Goal: Task Accomplishment & Management: Manage account settings

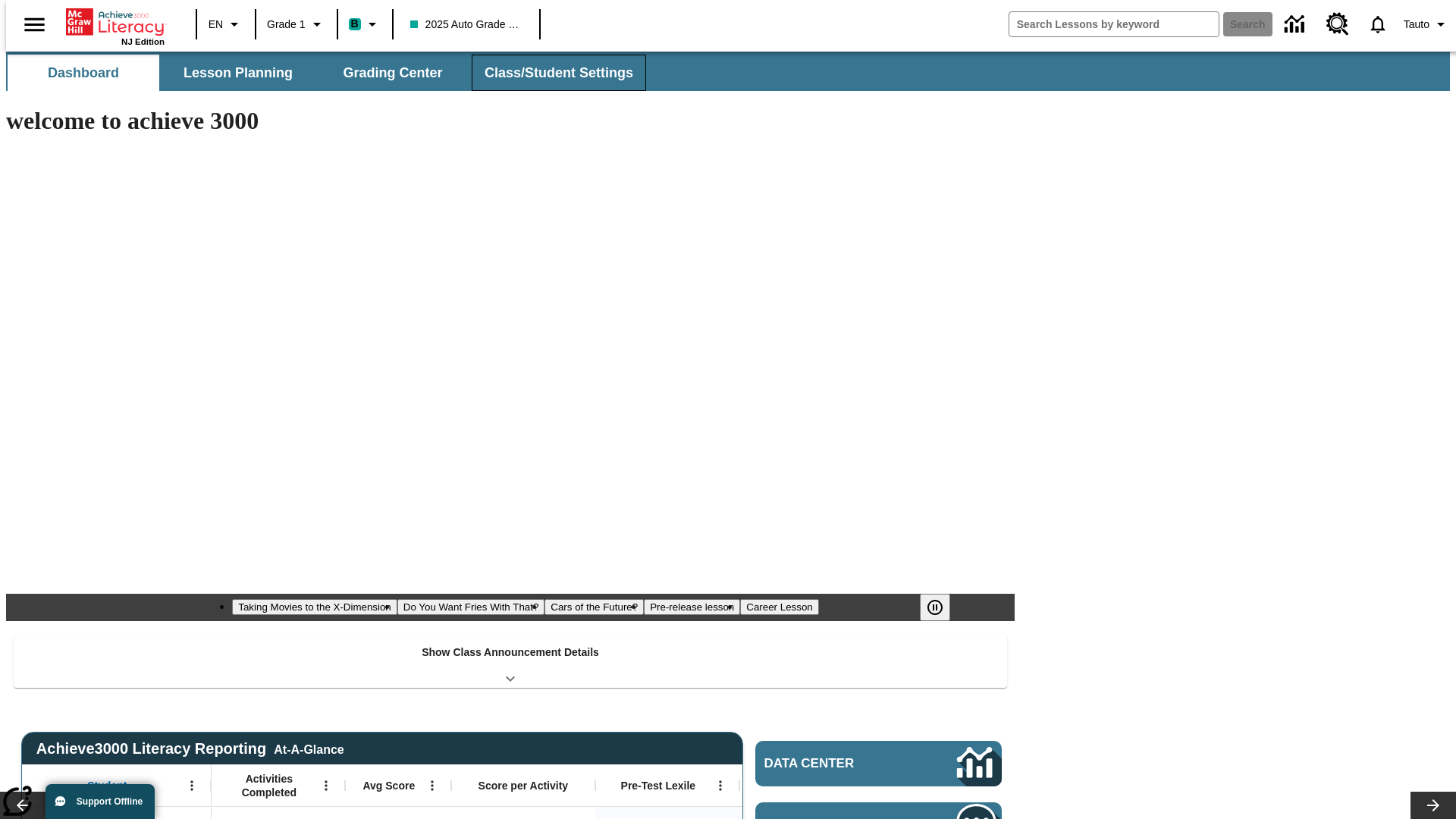
click at [551, 72] on button "Class/Student Settings" at bounding box center [558, 72] width 174 height 36
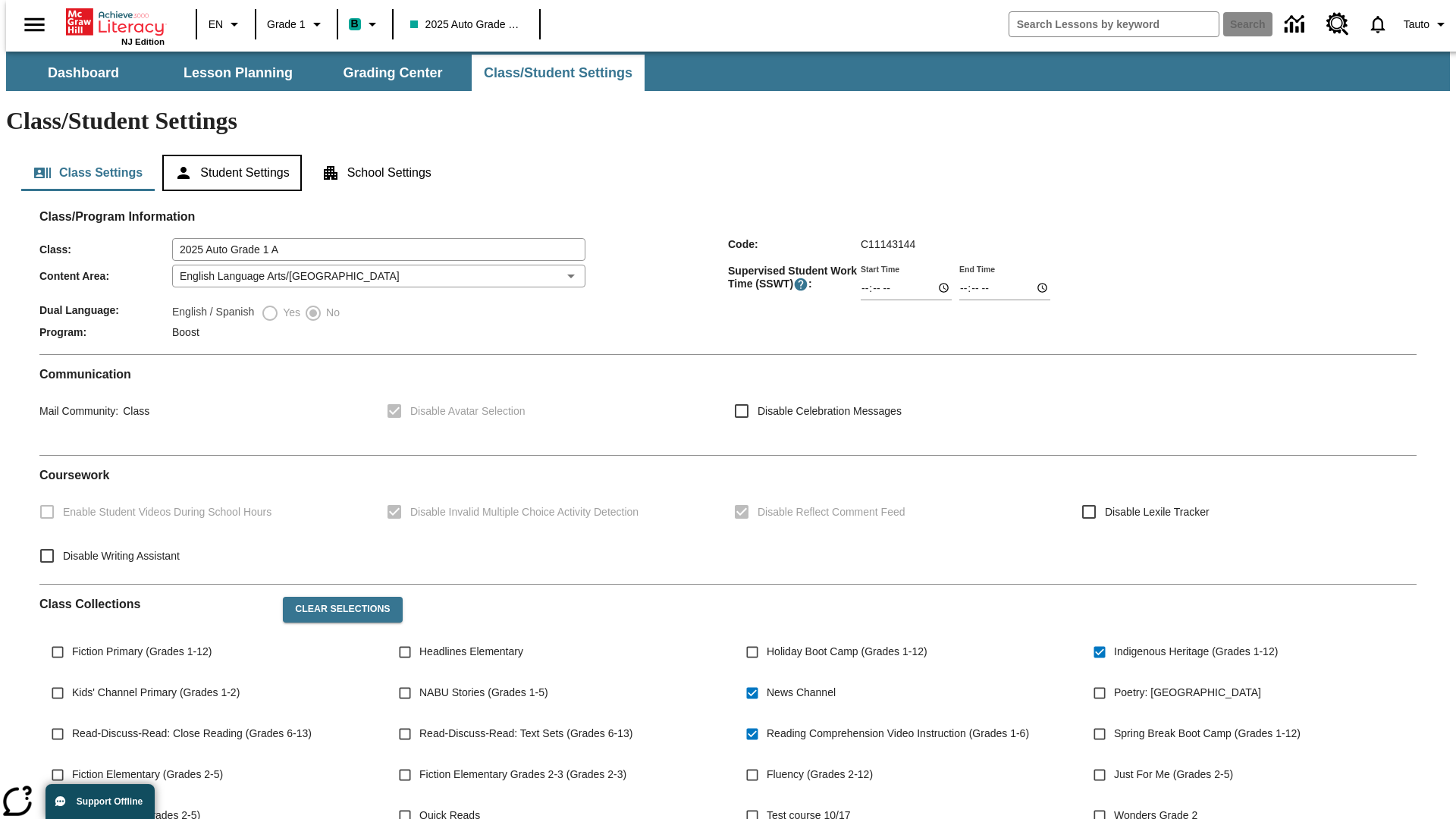
click at [228, 155] on button "Student Settings" at bounding box center [232, 172] width 139 height 36
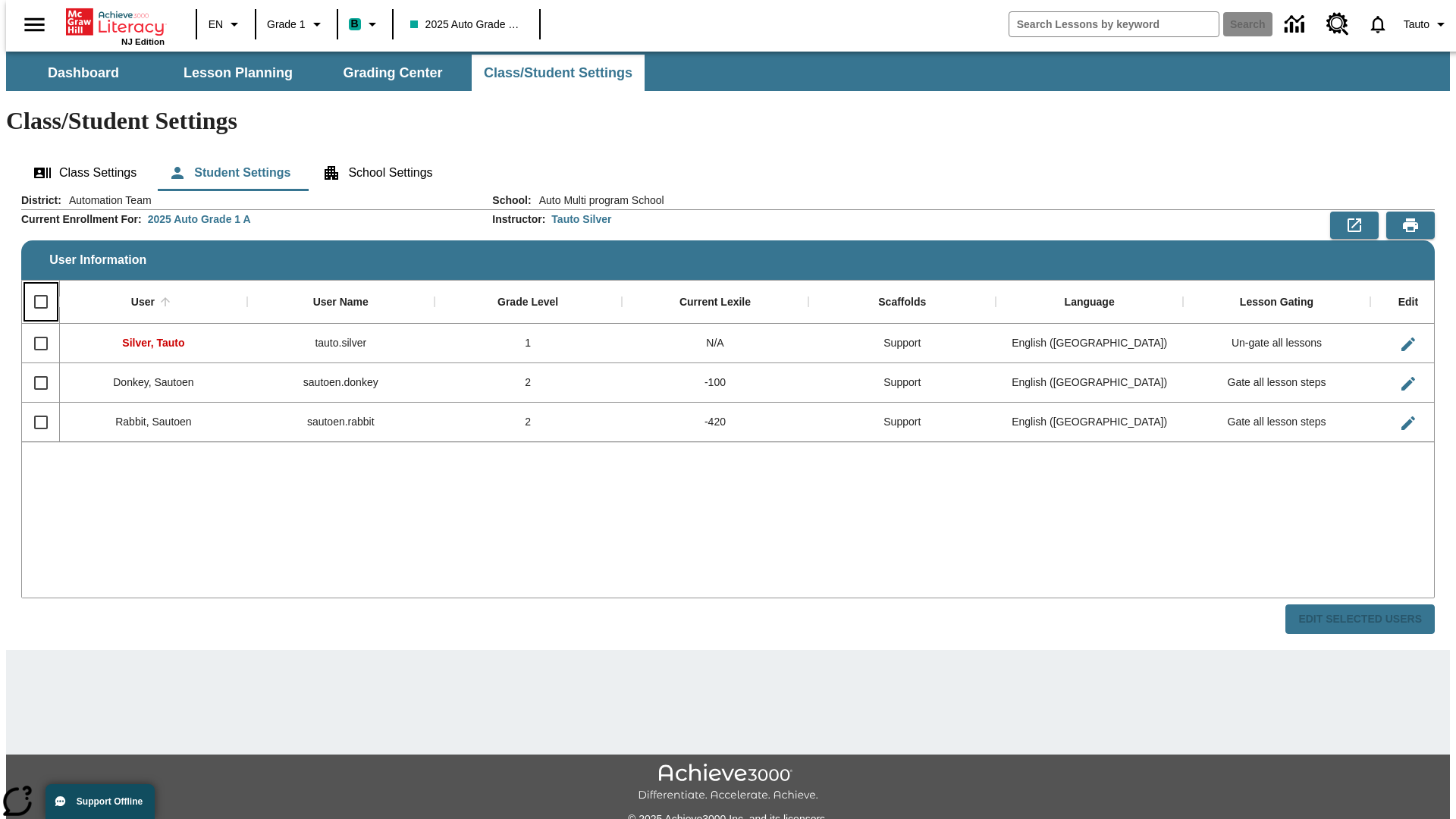
click at [34, 286] on input "Select all rows" at bounding box center [41, 302] width 32 height 32
checkbox input "true"
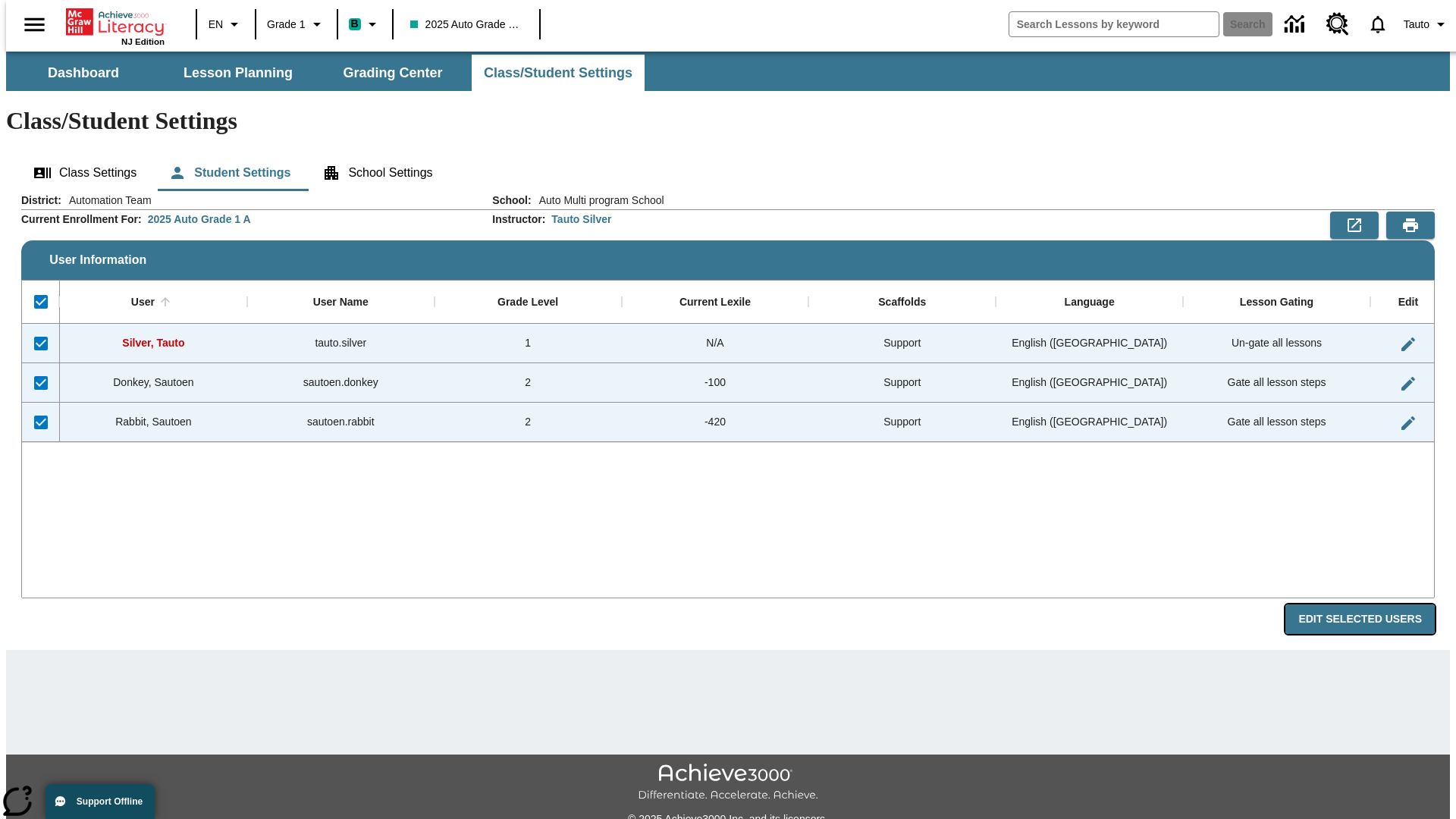
click at [1372, 604] on button "Edit Selected Users" at bounding box center [1360, 619] width 149 height 29
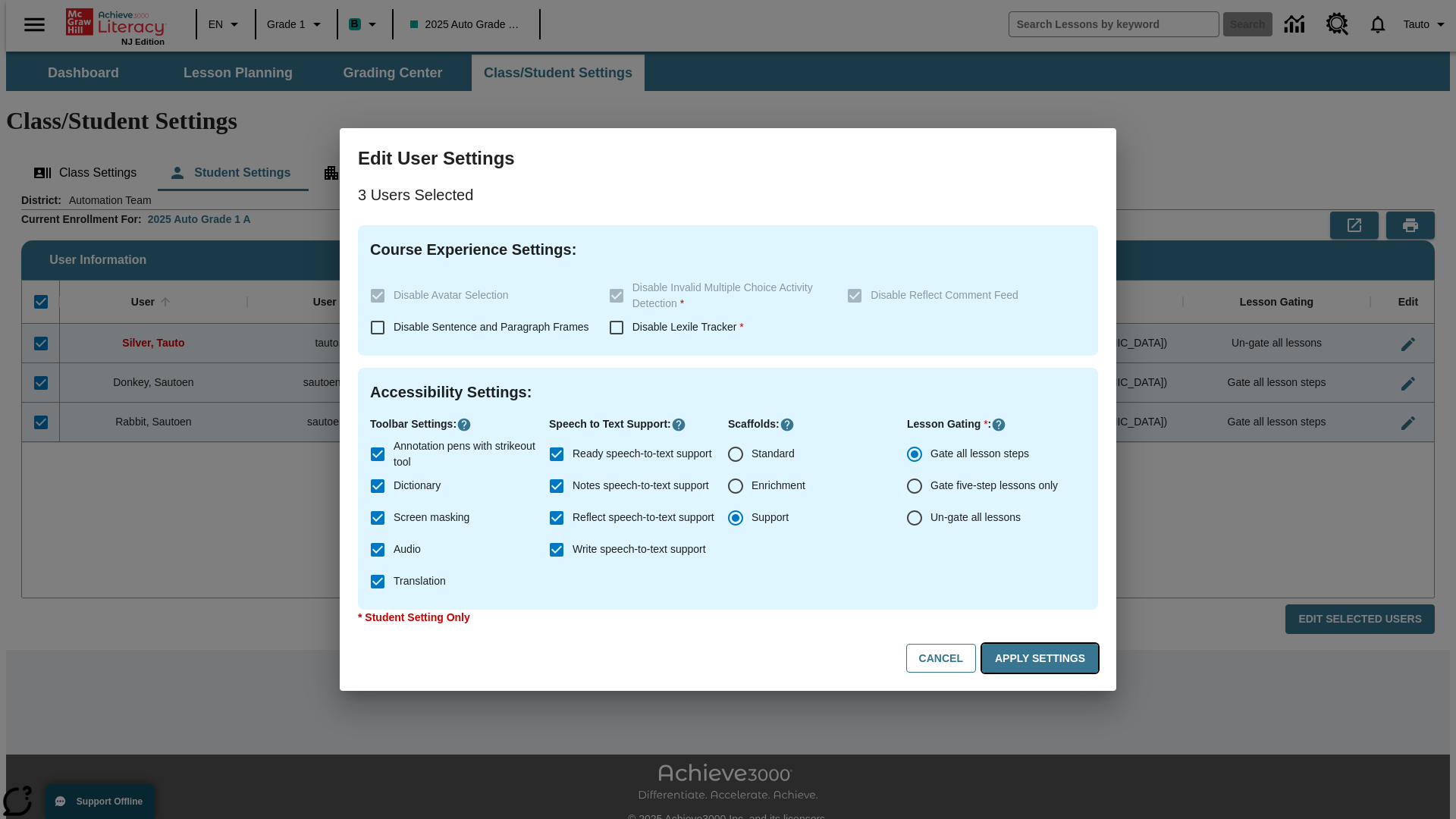
click at [1043, 658] on button "Apply Settings" at bounding box center [1040, 658] width 116 height 29
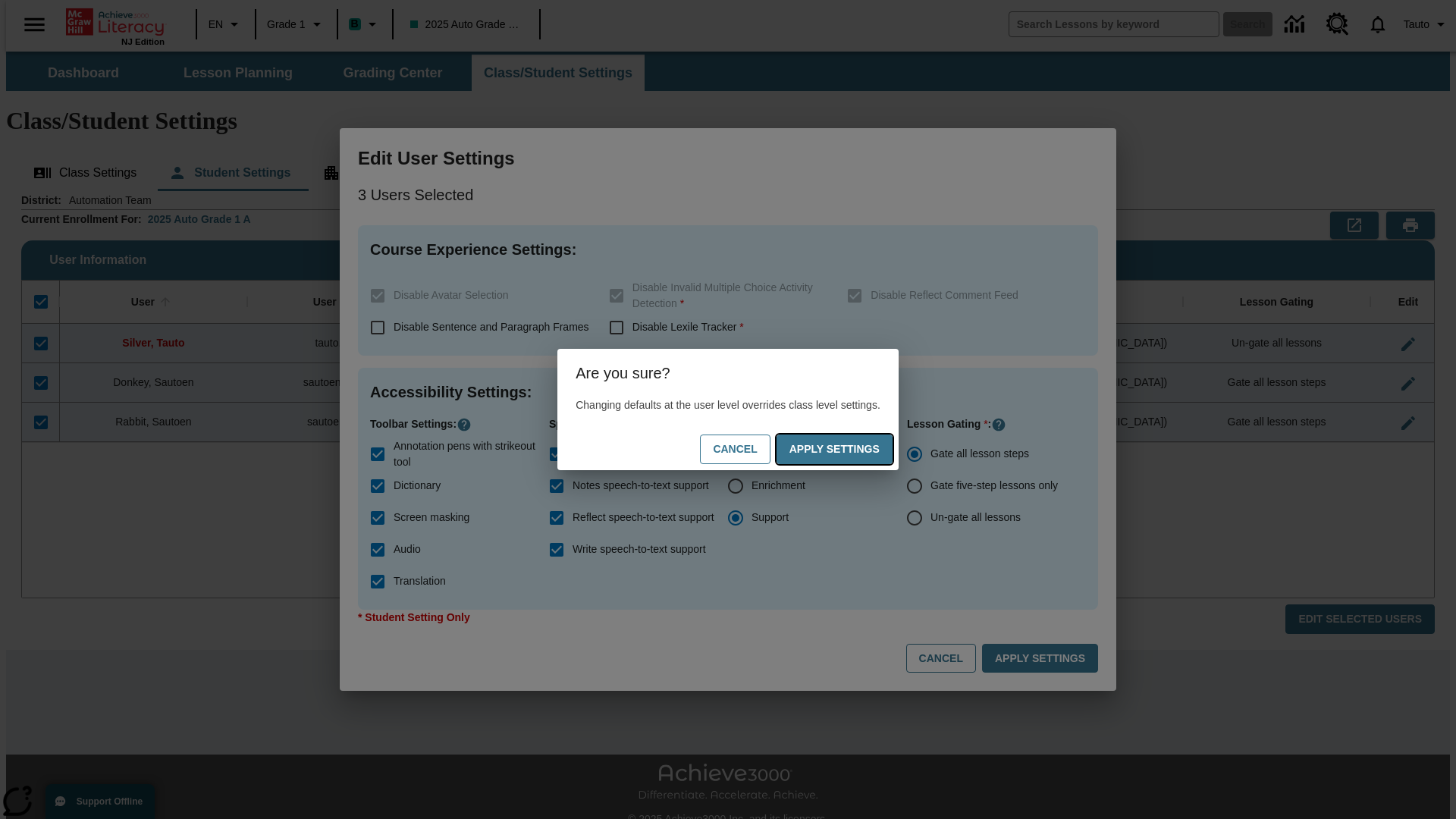
click at [849, 449] on button "Apply Settings" at bounding box center [835, 450] width 116 height 29
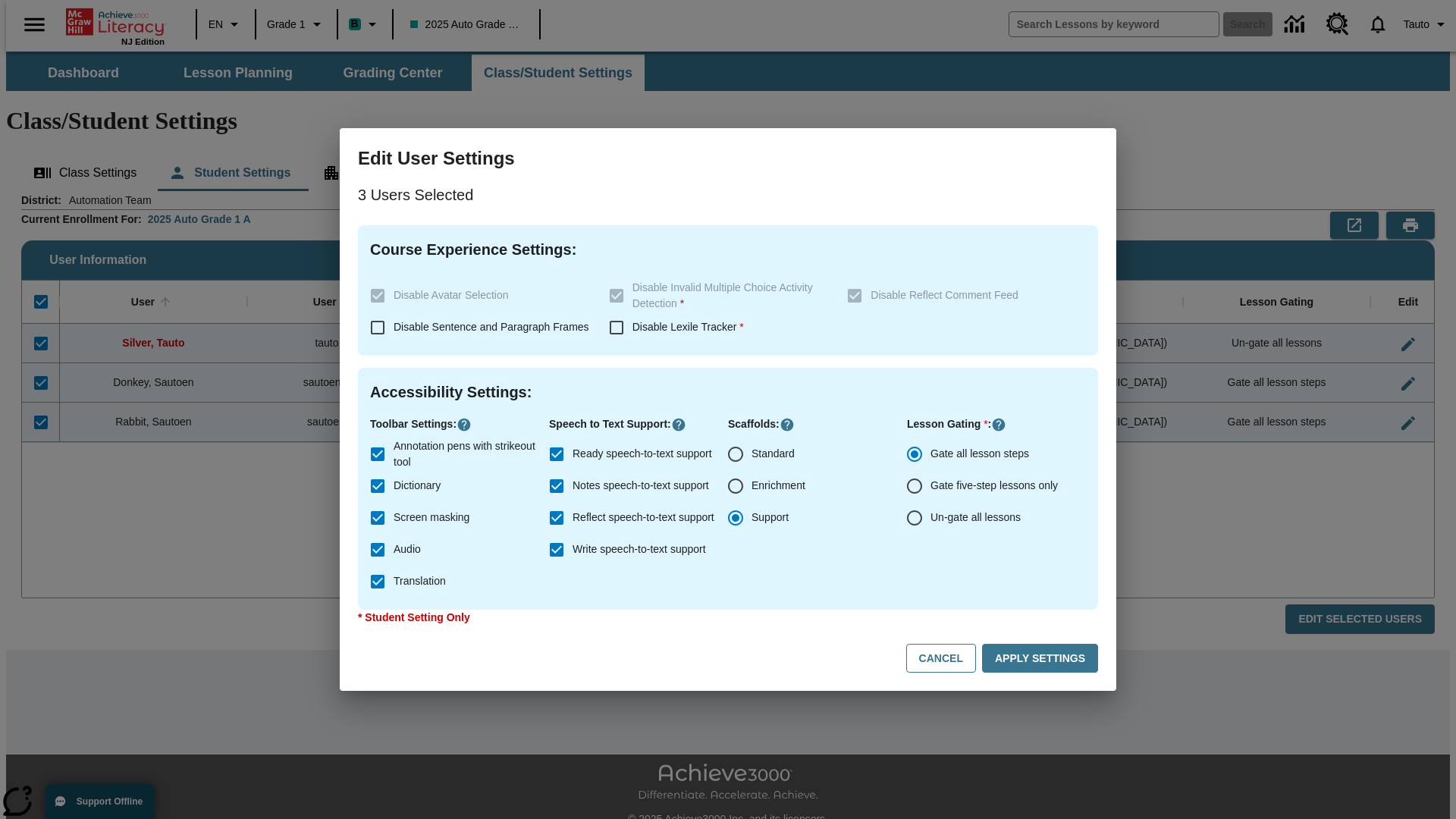
checkbox input "false"
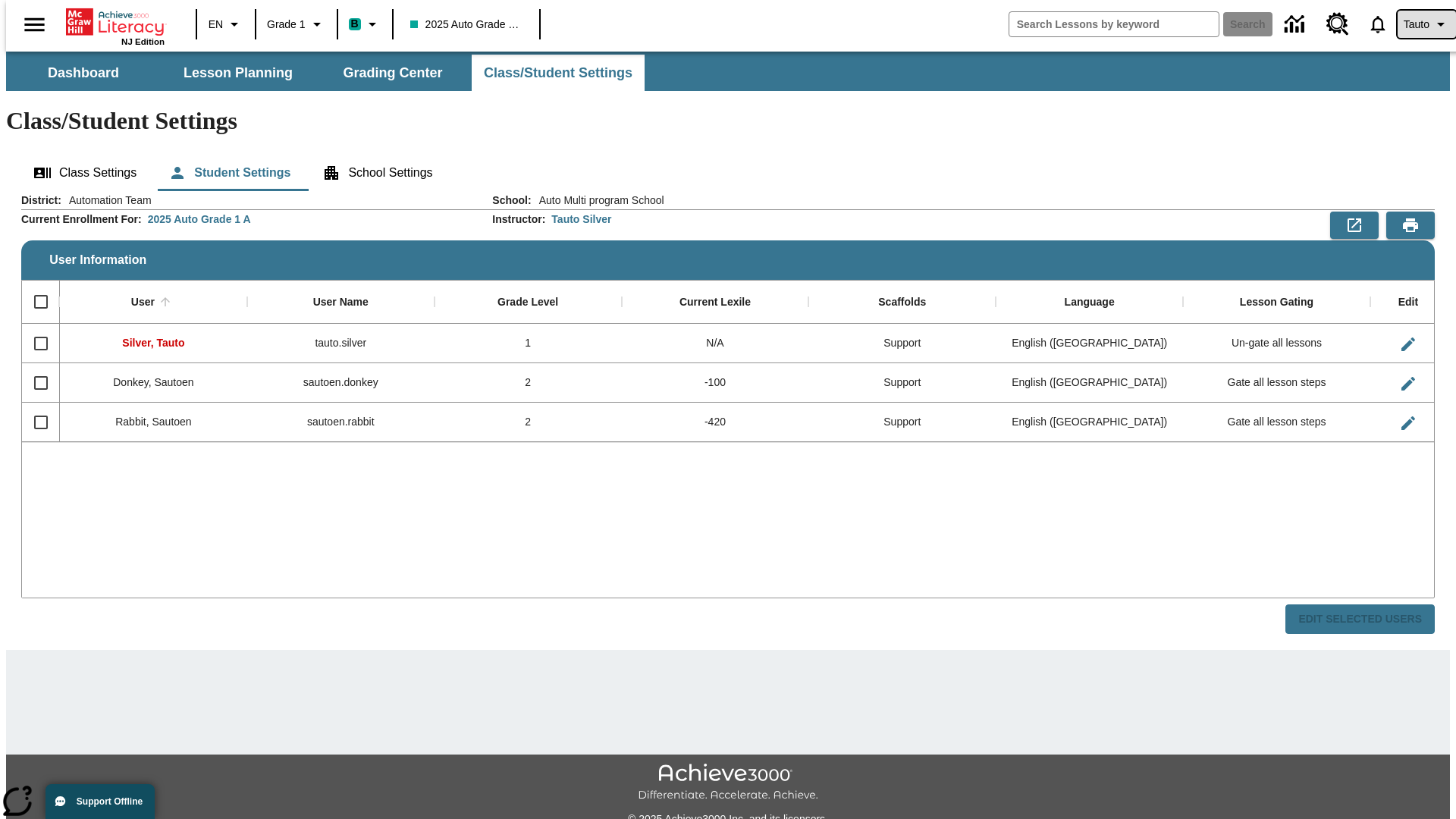
click at [1419, 24] on span "Tauto" at bounding box center [1417, 24] width 25 height 16
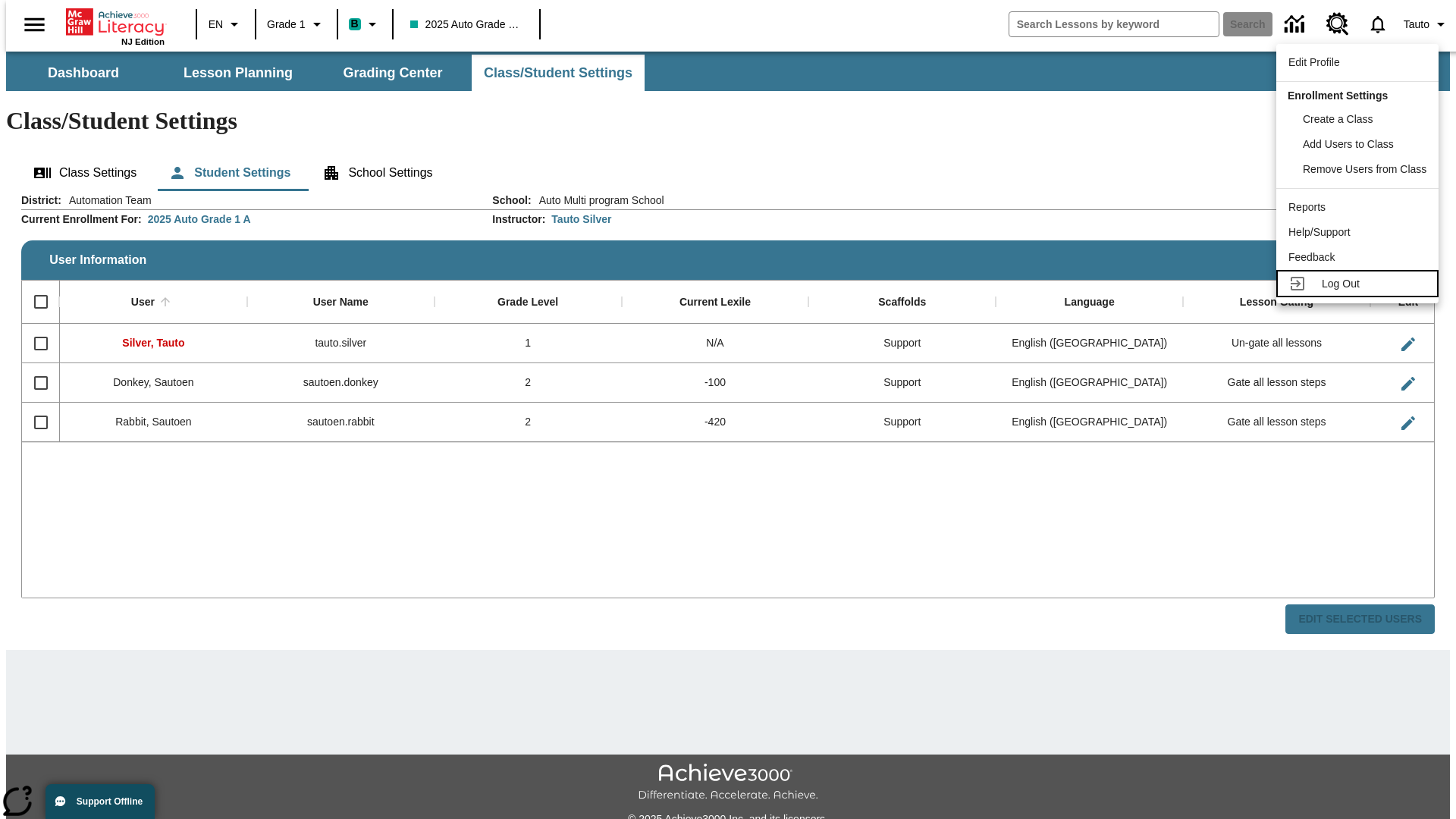
click at [1360, 283] on span "Log Out" at bounding box center [1340, 283] width 38 height 12
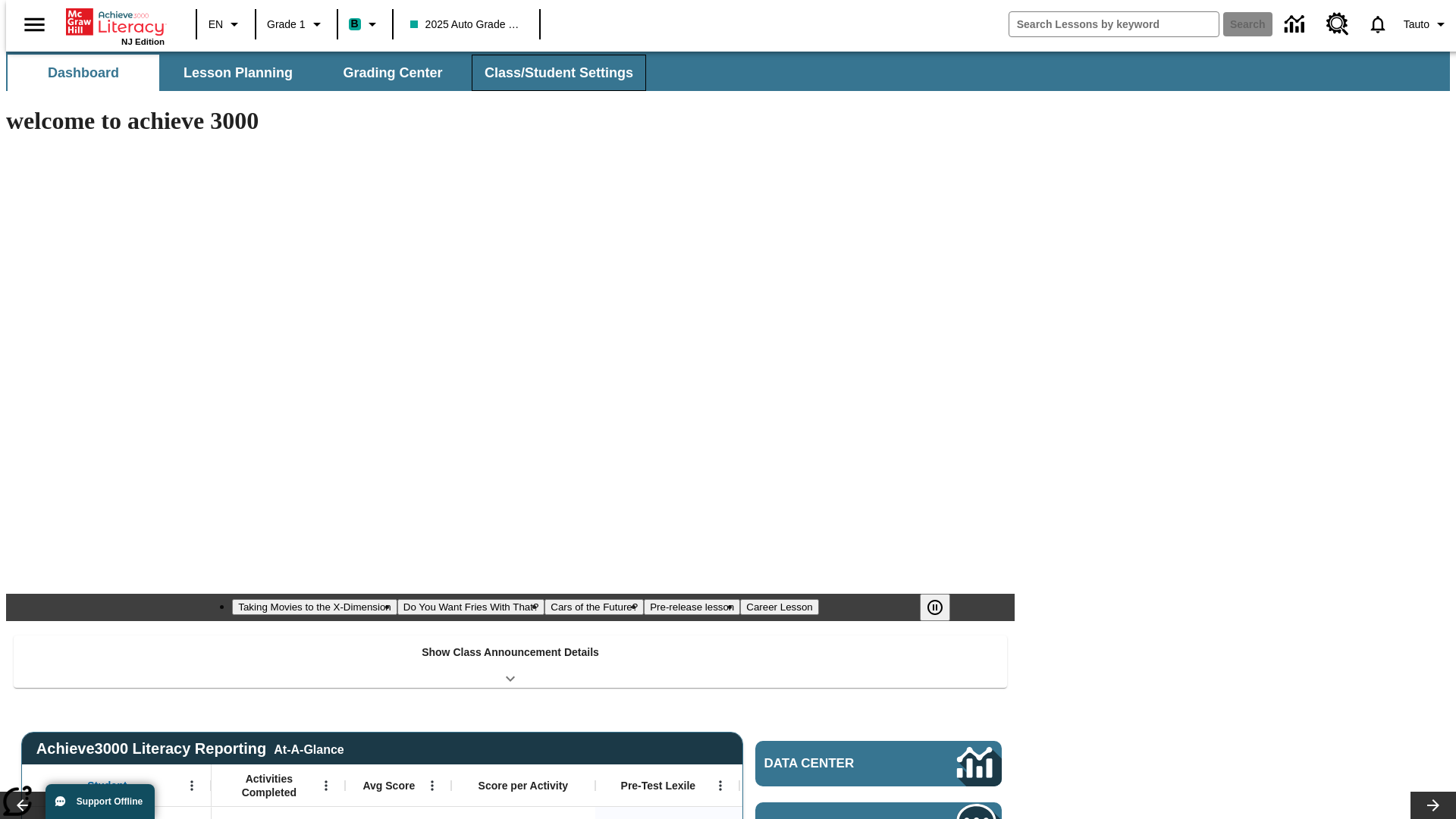
click at [551, 72] on button "Class/Student Settings" at bounding box center [558, 72] width 174 height 36
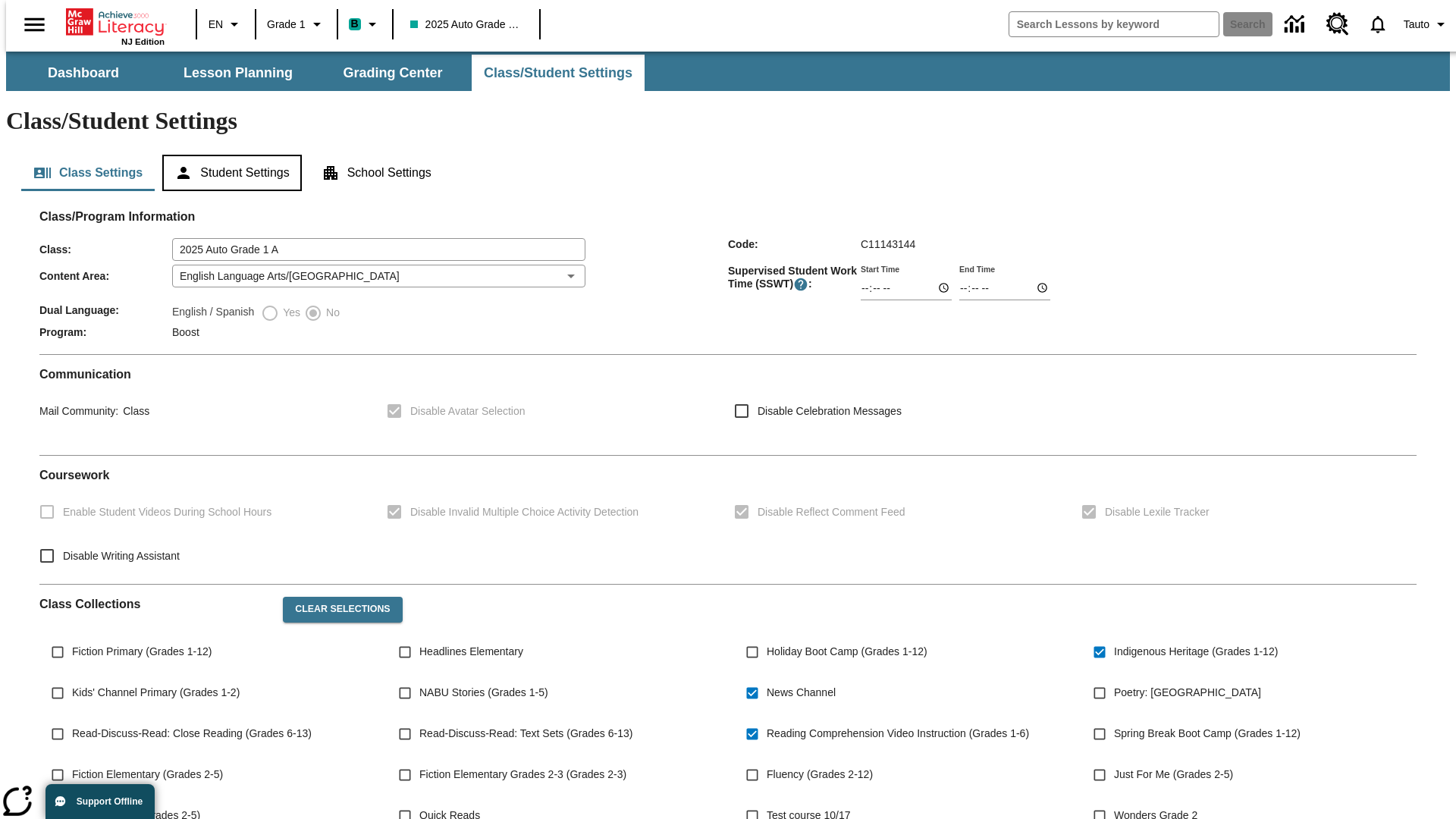
click at [228, 155] on button "Student Settings" at bounding box center [232, 172] width 139 height 36
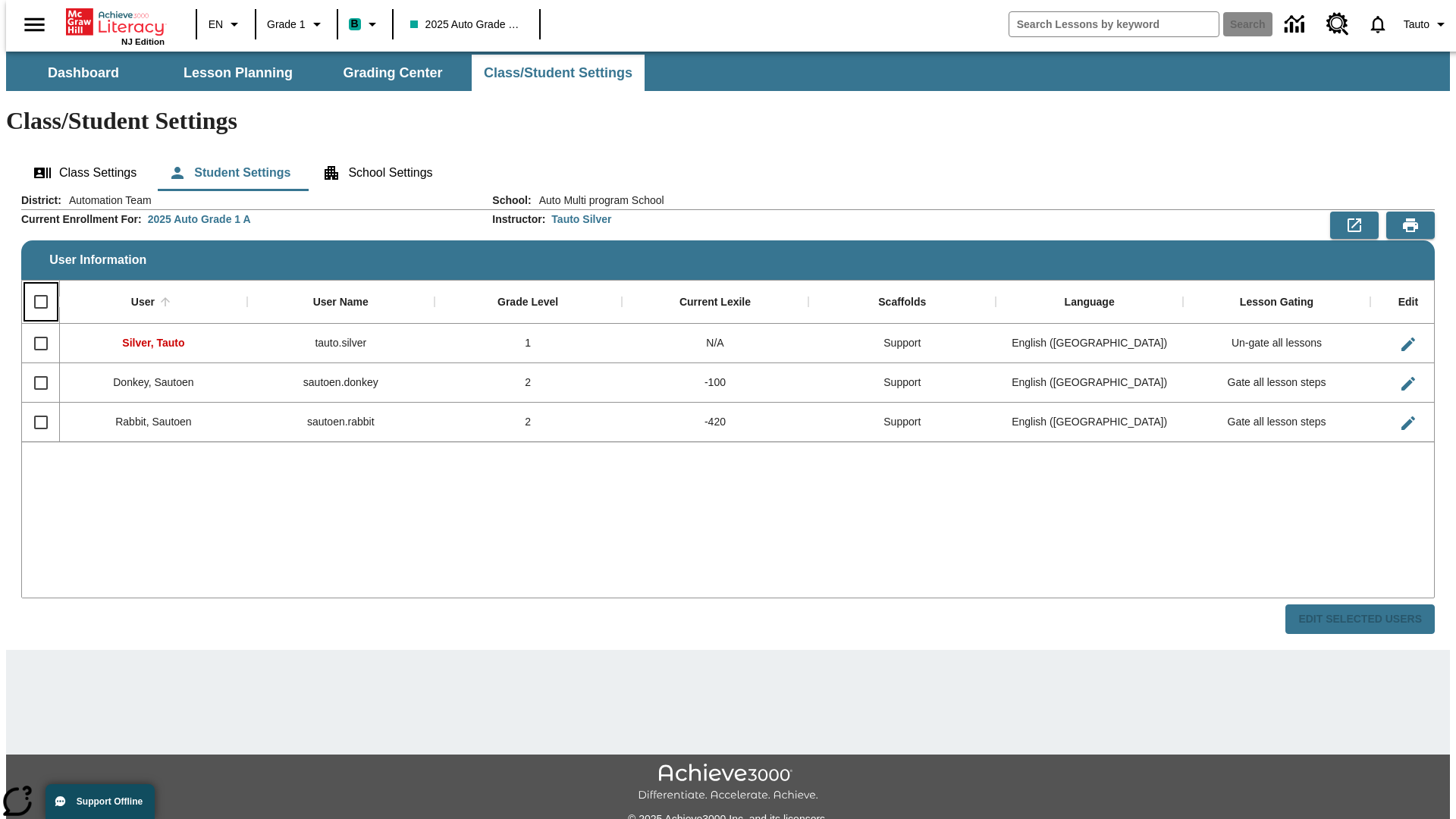
click at [34, 286] on input "Select all rows" at bounding box center [41, 302] width 32 height 32
checkbox input "true"
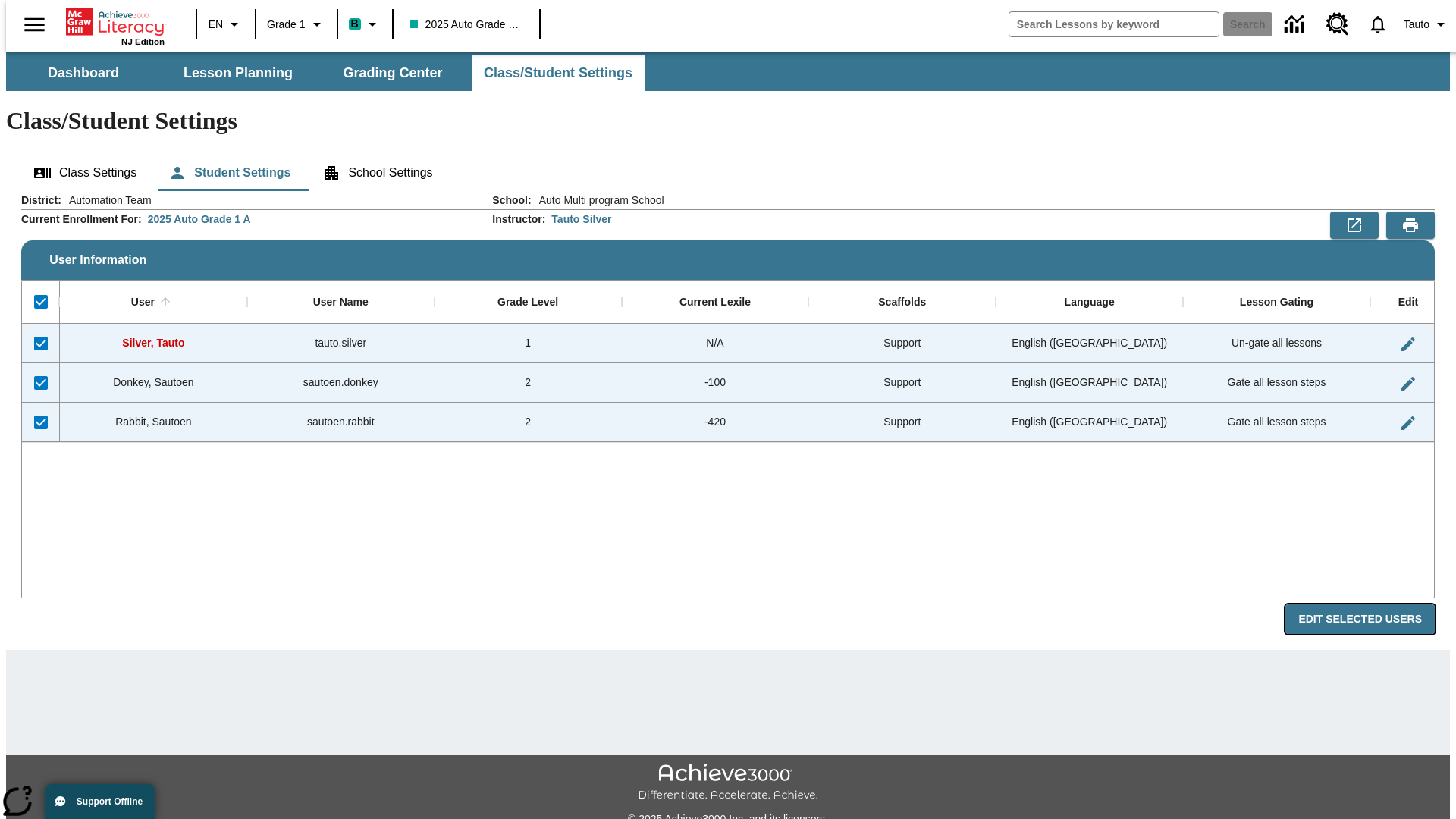
click at [1372, 604] on button "Edit Selected Users" at bounding box center [1360, 619] width 149 height 29
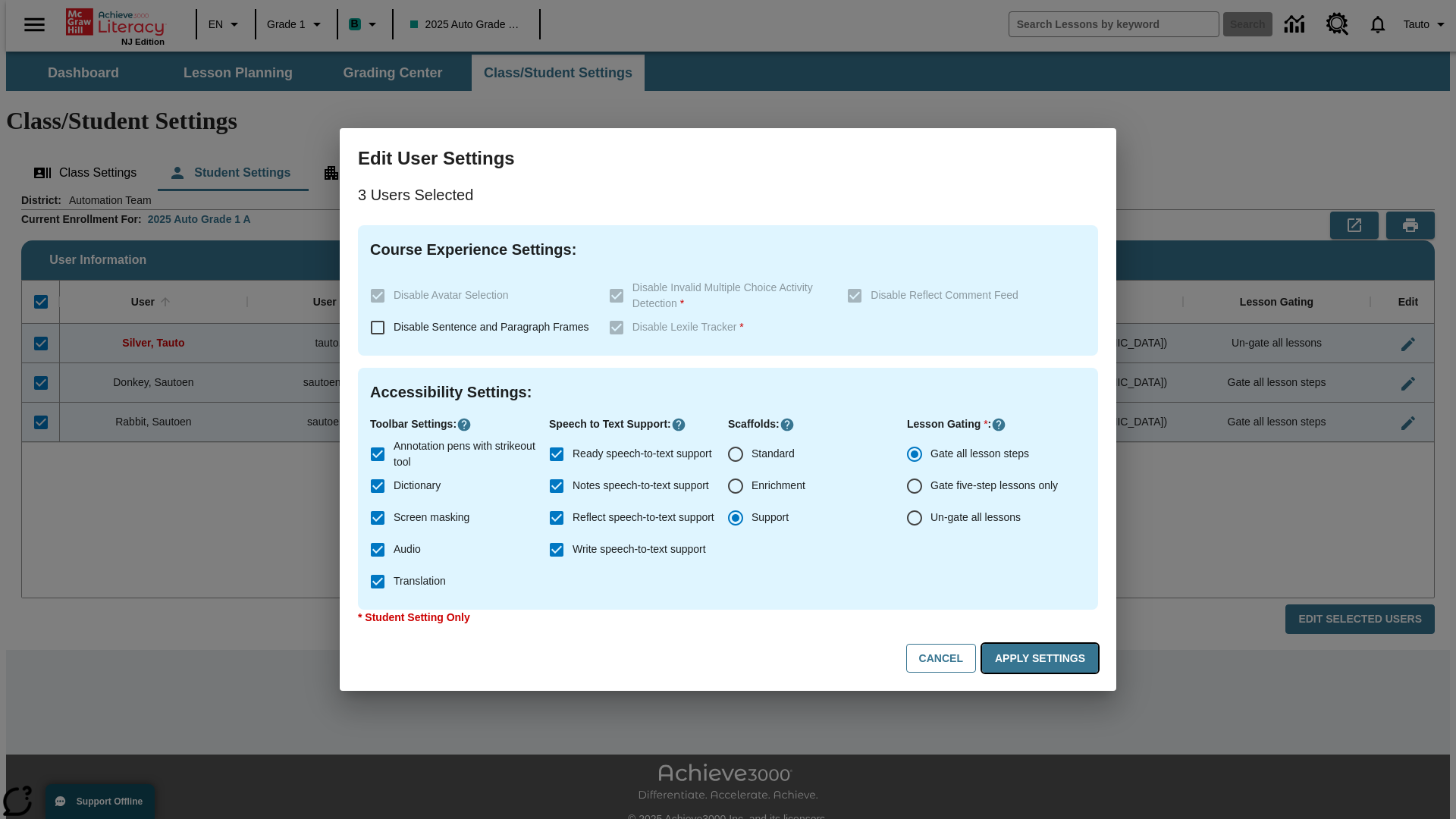
click at [1043, 658] on button "Apply Settings" at bounding box center [1040, 658] width 116 height 29
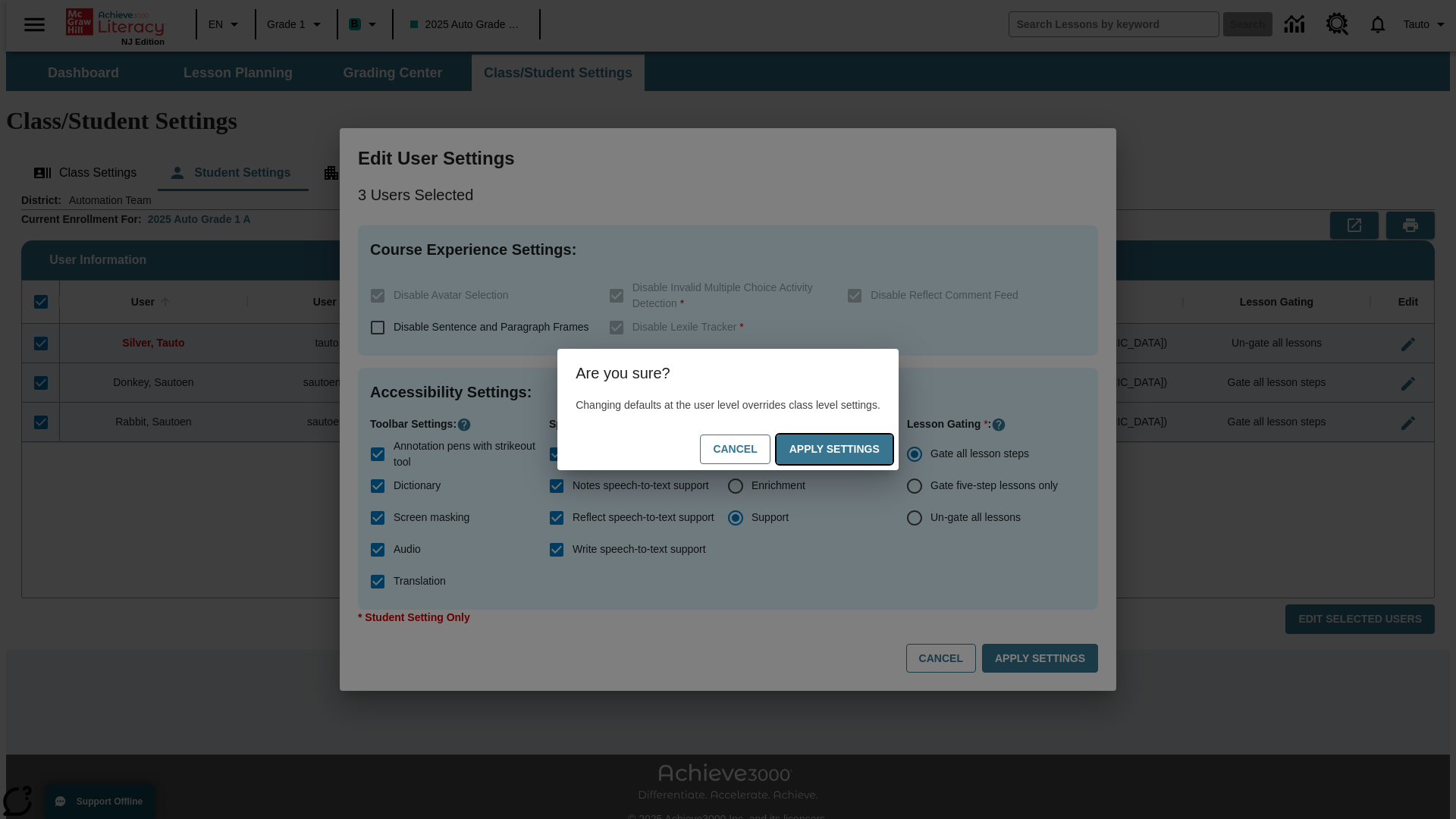
click at [849, 449] on button "Apply Settings" at bounding box center [835, 450] width 116 height 29
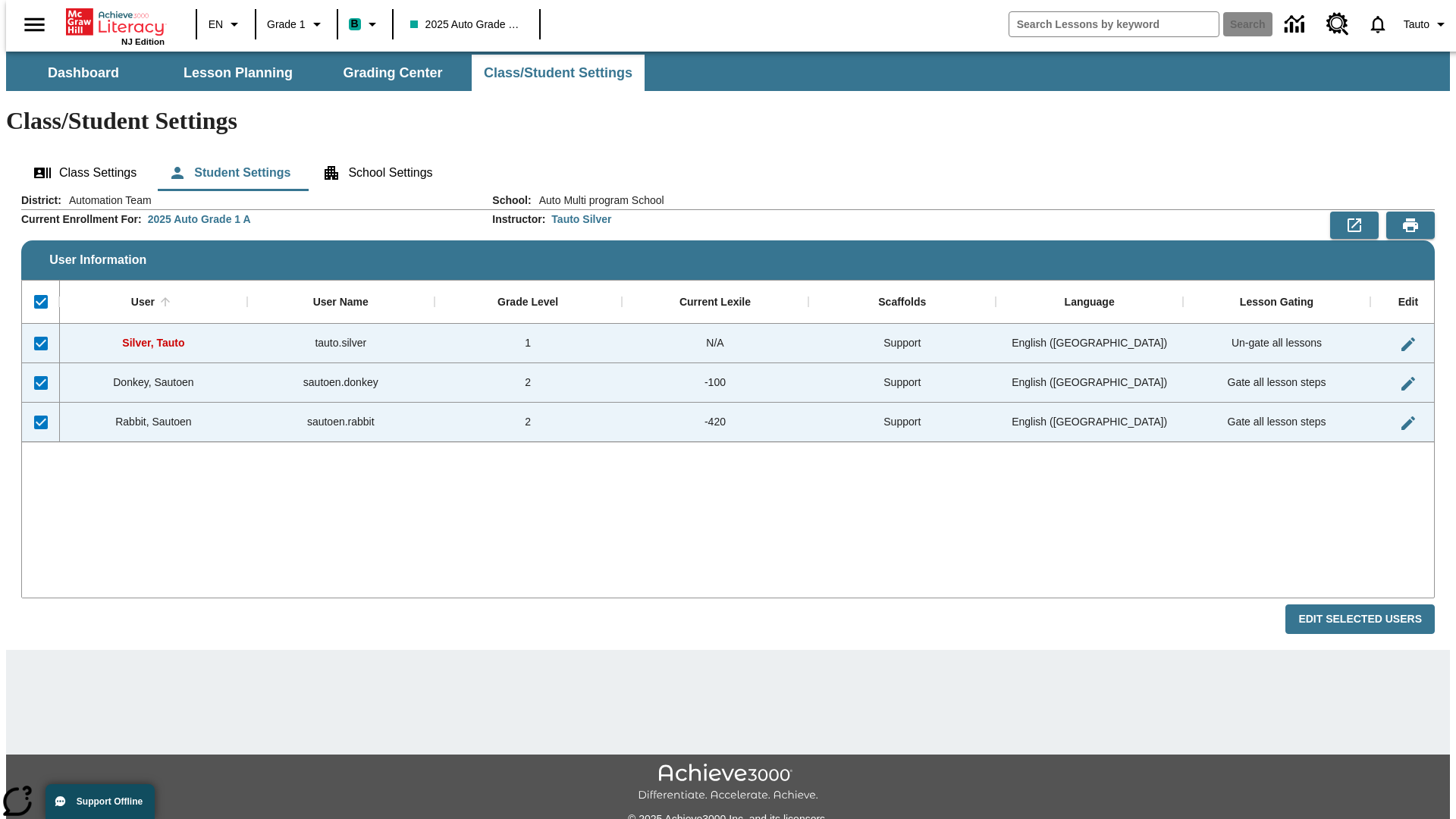
checkbox input "false"
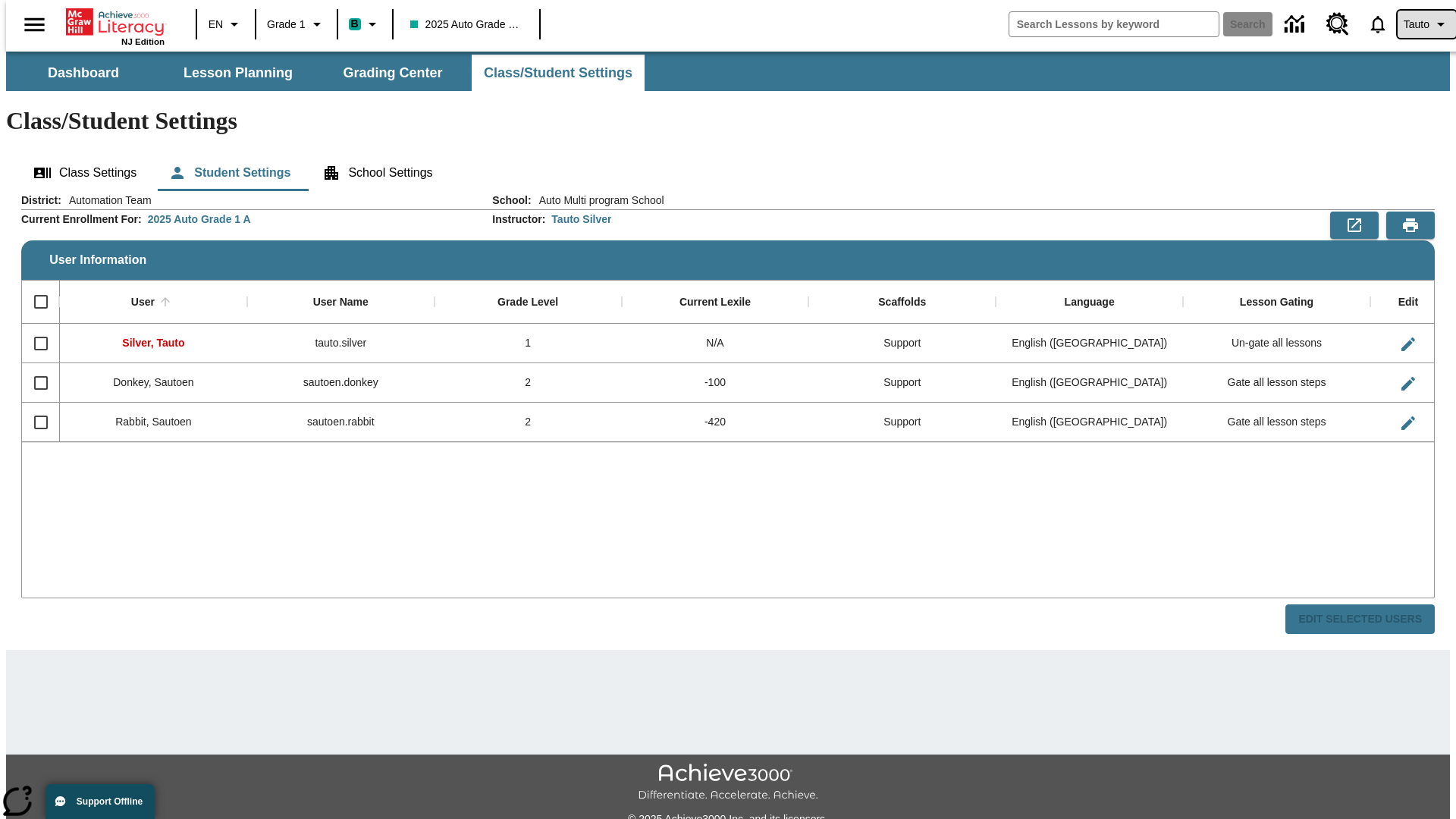
click at [1419, 24] on span "Tauto" at bounding box center [1417, 24] width 25 height 16
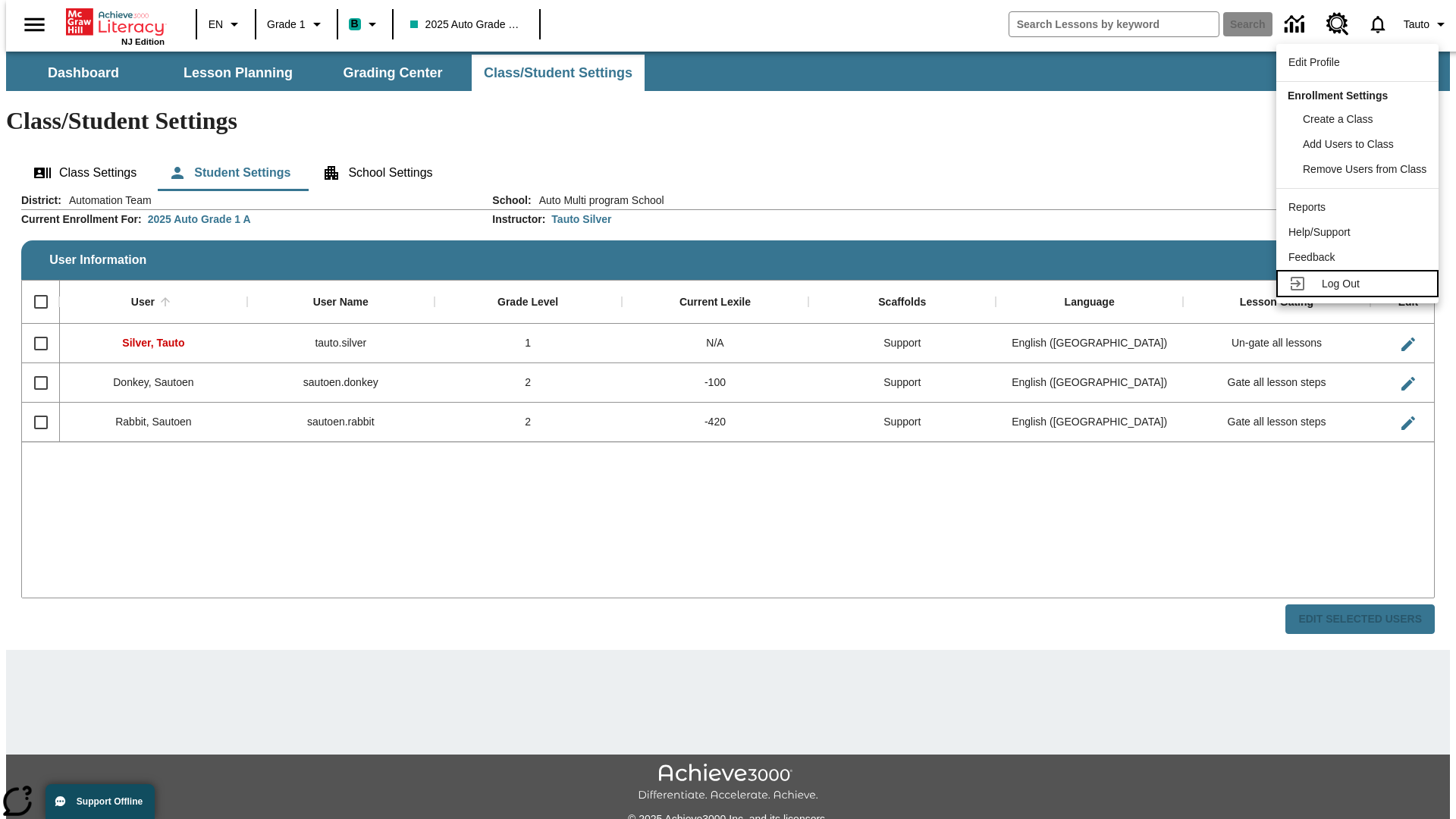
click at [1360, 283] on span "Log Out" at bounding box center [1340, 283] width 38 height 12
